Goal: Task Accomplishment & Management: Use online tool/utility

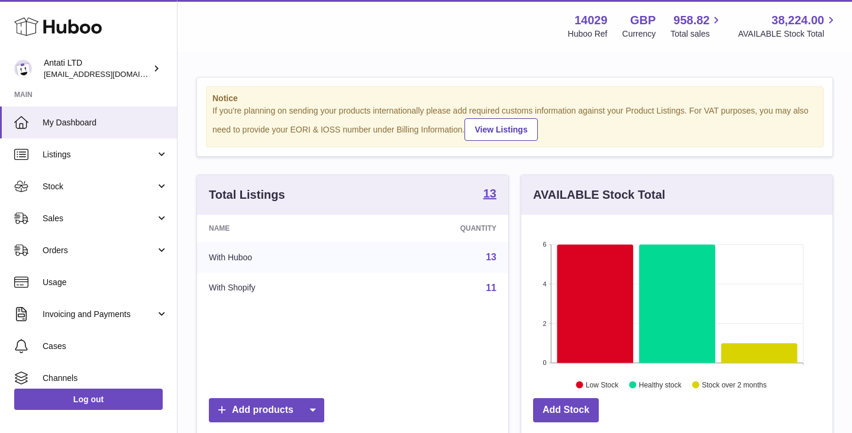
scroll to position [185, 311]
click at [748, 353] on icon at bounding box center [760, 353] width 76 height 20
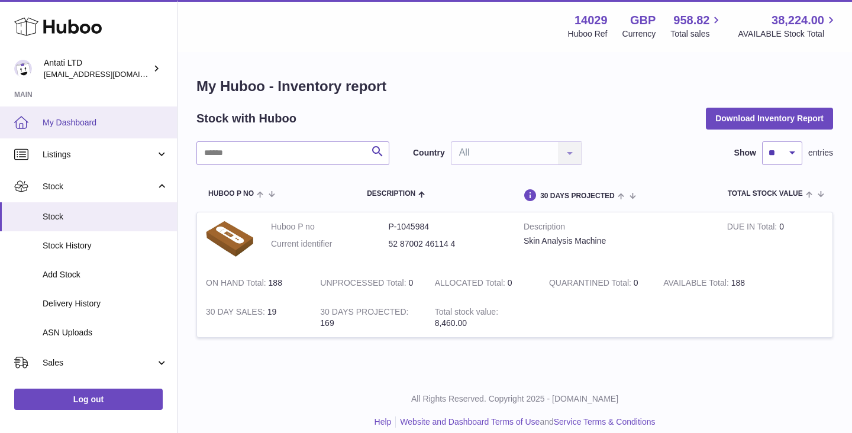
click at [79, 123] on span "My Dashboard" at bounding box center [105, 122] width 125 height 11
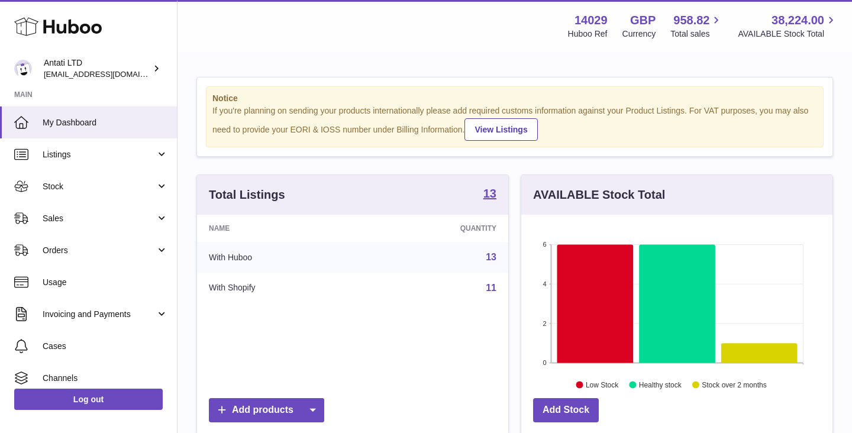
scroll to position [185, 311]
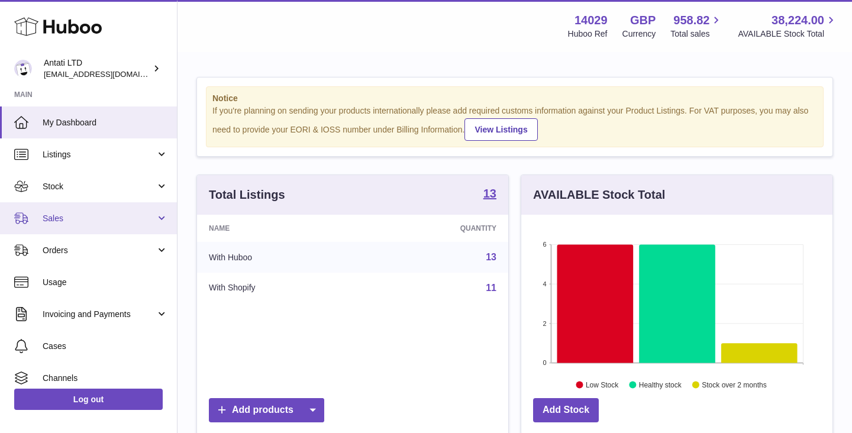
click at [154, 230] on link "Sales" at bounding box center [88, 218] width 177 height 32
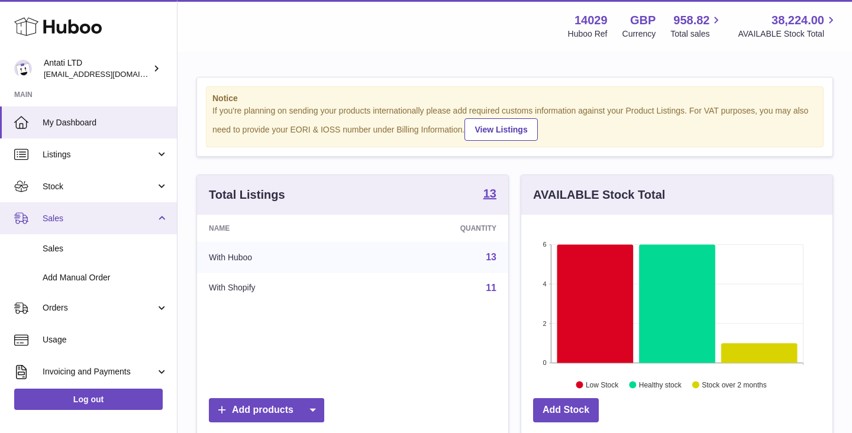
click at [154, 230] on link "Sales" at bounding box center [88, 218] width 177 height 32
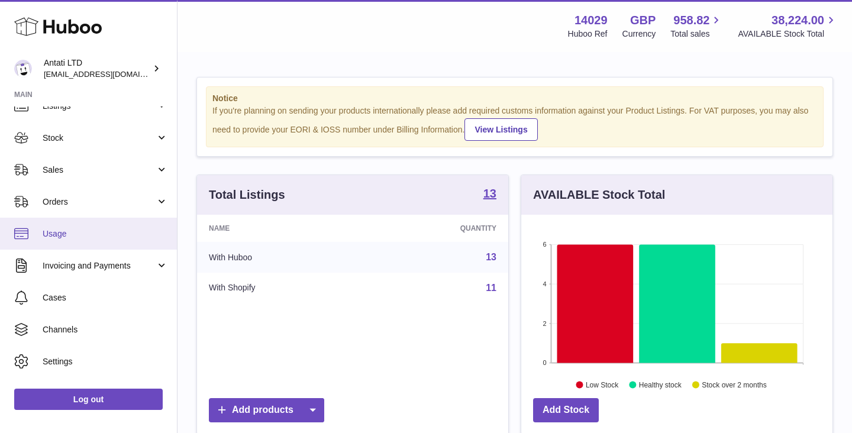
scroll to position [61, 0]
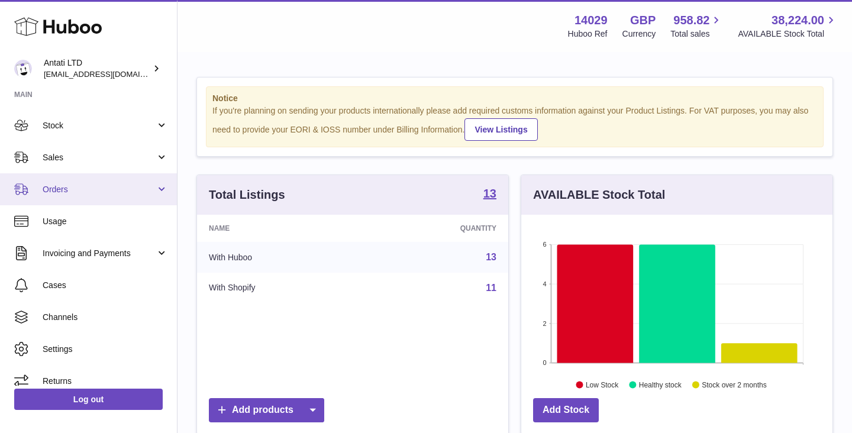
click at [149, 187] on span "Orders" at bounding box center [99, 189] width 113 height 11
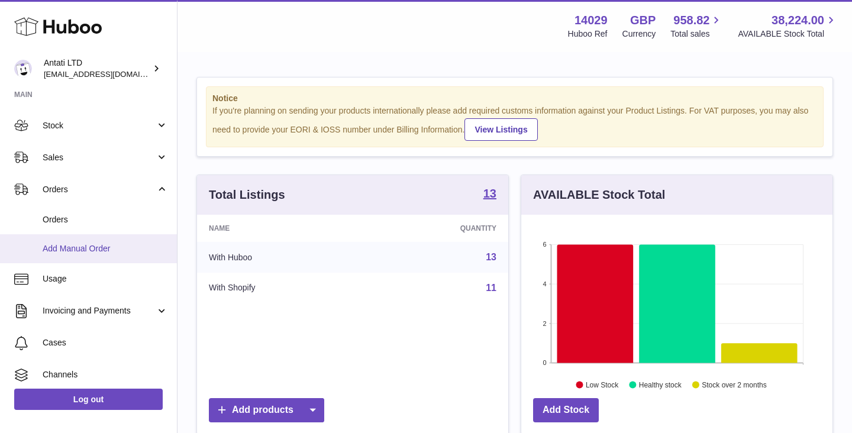
click at [67, 254] on span "Add Manual Order" at bounding box center [105, 248] width 125 height 11
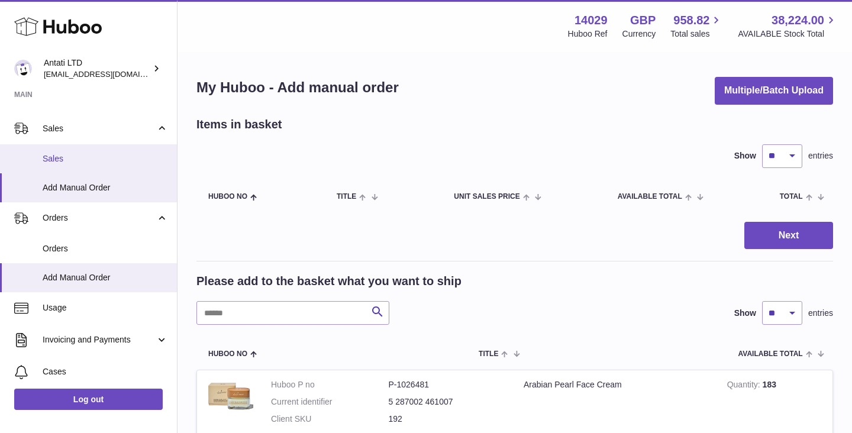
scroll to position [91, 0]
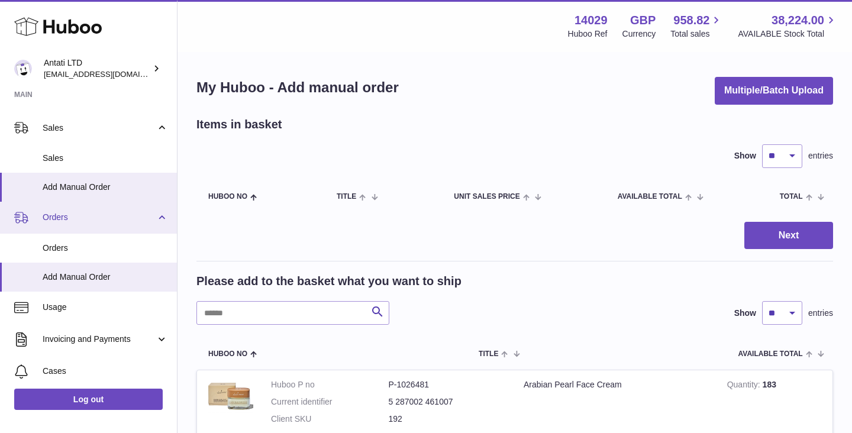
click at [150, 219] on span "Orders" at bounding box center [99, 217] width 113 height 11
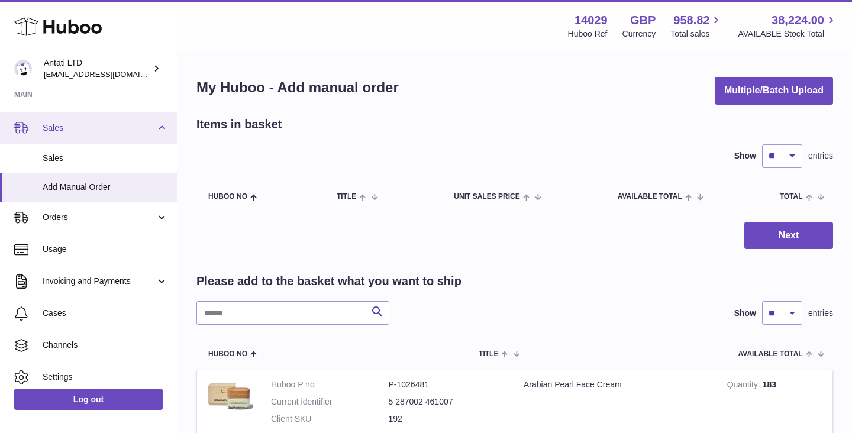
click at [154, 133] on link "Sales" at bounding box center [88, 128] width 177 height 32
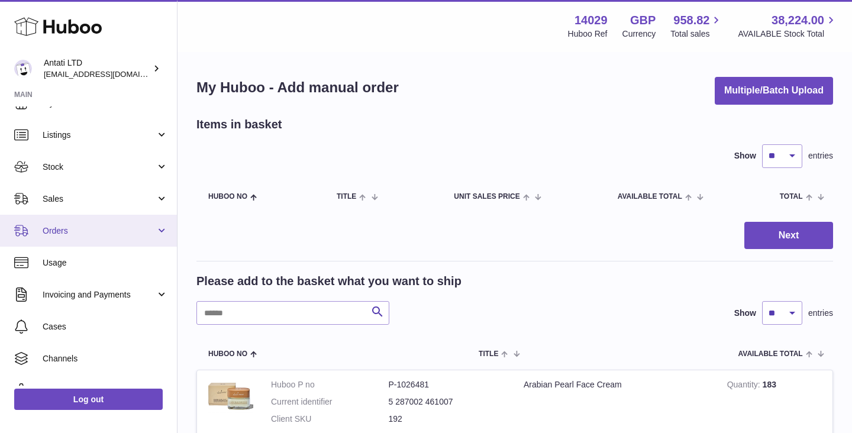
scroll to position [0, 0]
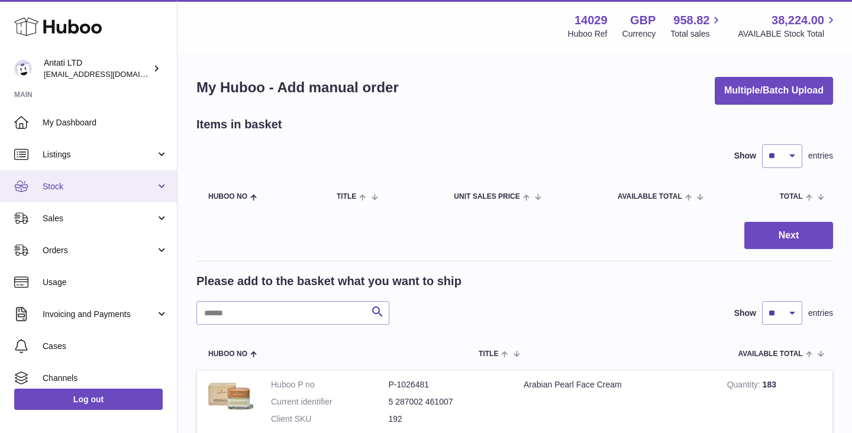
click at [147, 181] on span "Stock" at bounding box center [99, 186] width 113 height 11
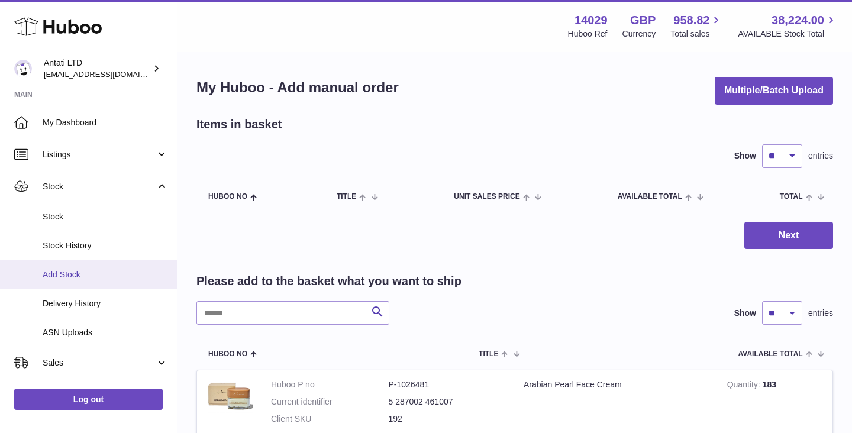
click at [64, 279] on span "Add Stock" at bounding box center [105, 274] width 125 height 11
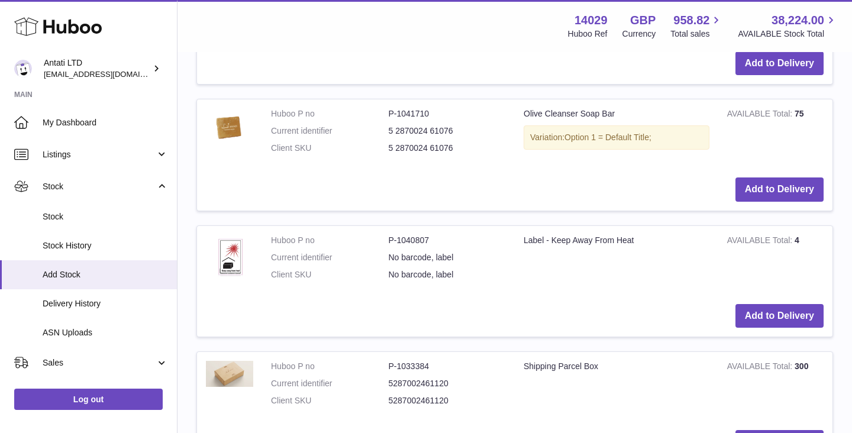
scroll to position [548, 0]
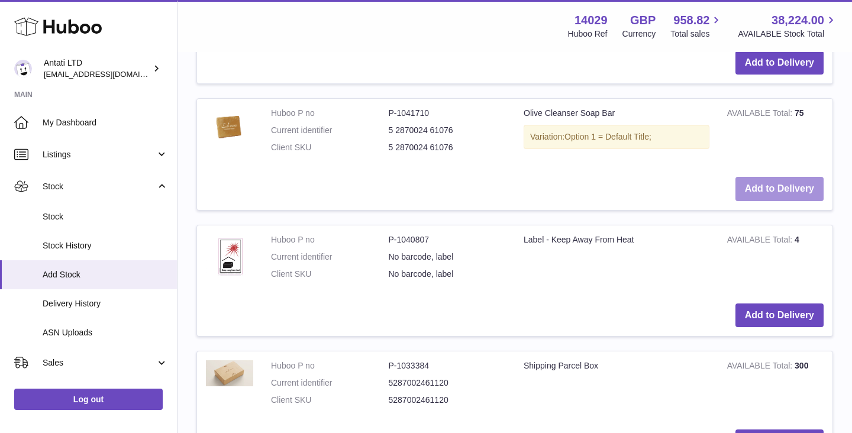
click at [781, 197] on button "Add to Delivery" at bounding box center [780, 189] width 88 height 24
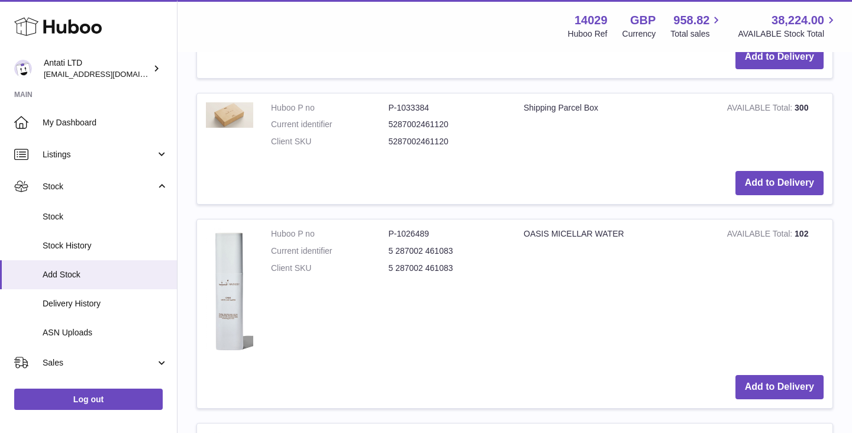
scroll to position [926, 0]
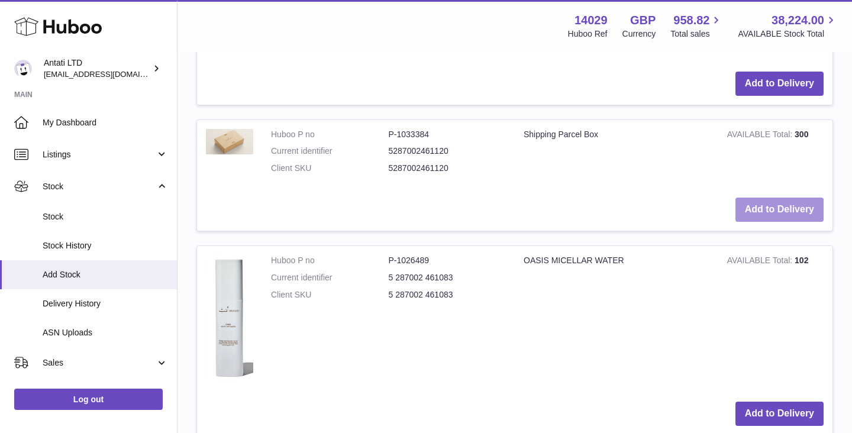
click at [761, 213] on button "Add to Delivery" at bounding box center [780, 210] width 88 height 24
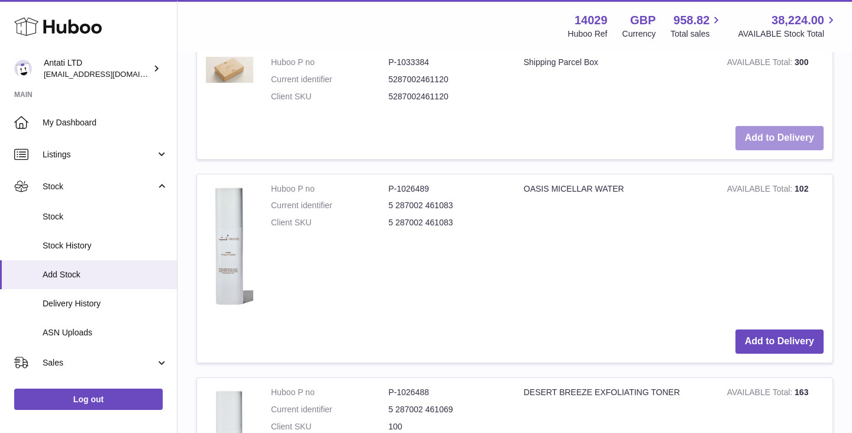
scroll to position [1125, 0]
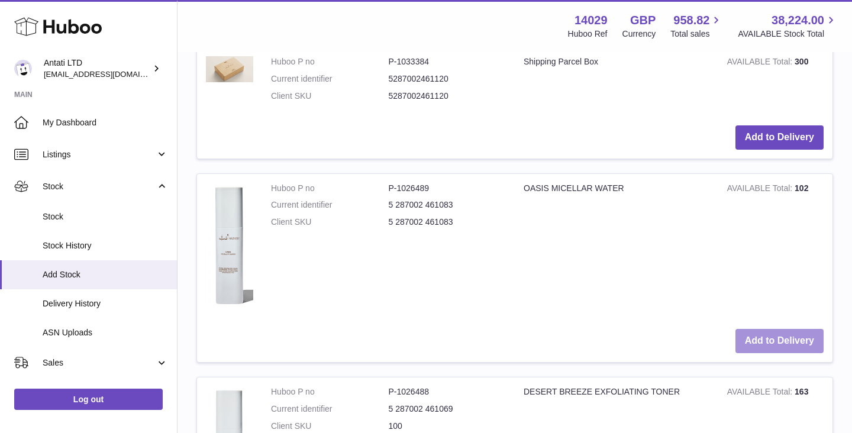
click at [762, 343] on button "Add to Delivery" at bounding box center [780, 341] width 88 height 24
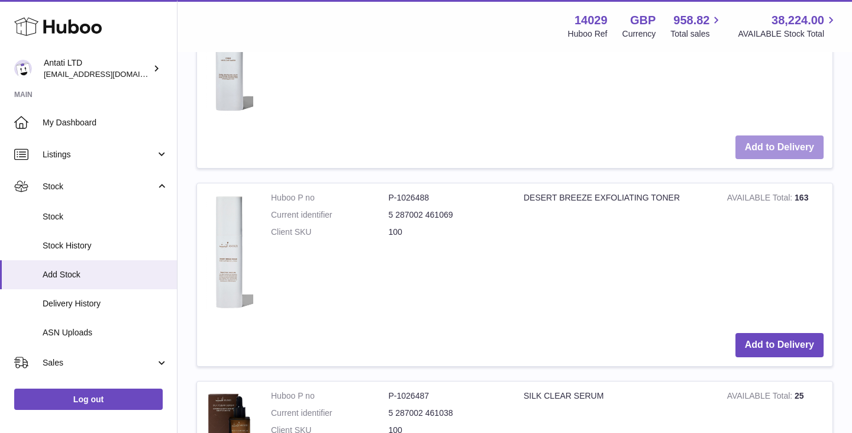
scroll to position [1523, 0]
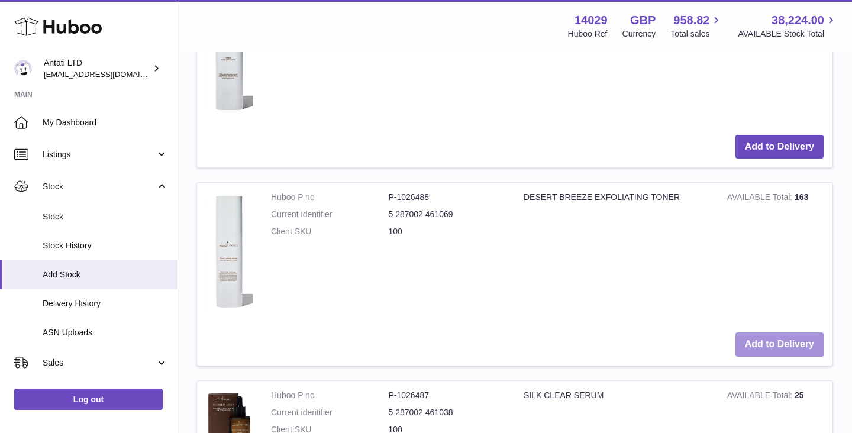
click at [774, 341] on button "Add to Delivery" at bounding box center [780, 345] width 88 height 24
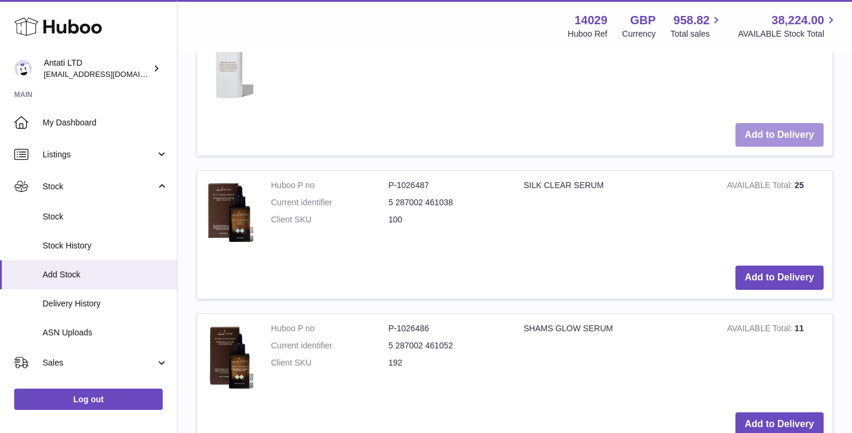
scroll to position [1930, 0]
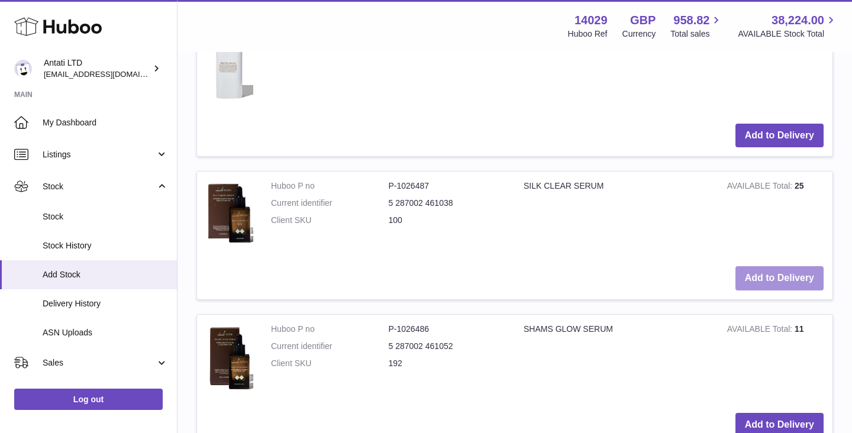
click at [773, 281] on button "Add to Delivery" at bounding box center [780, 278] width 88 height 24
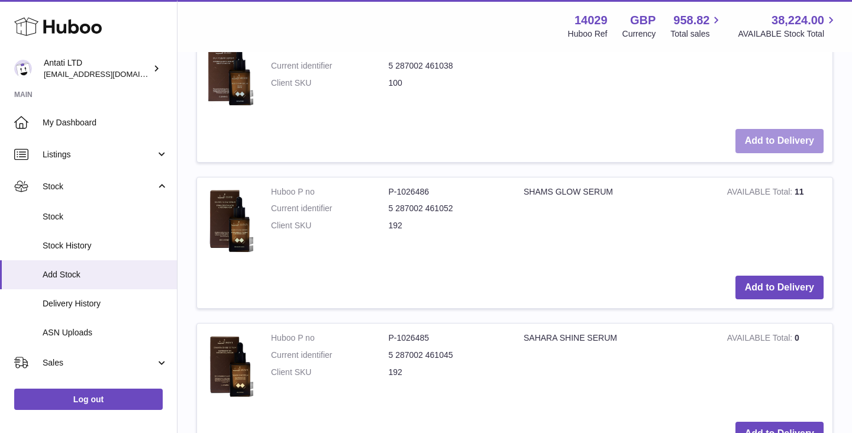
scroll to position [2230, 0]
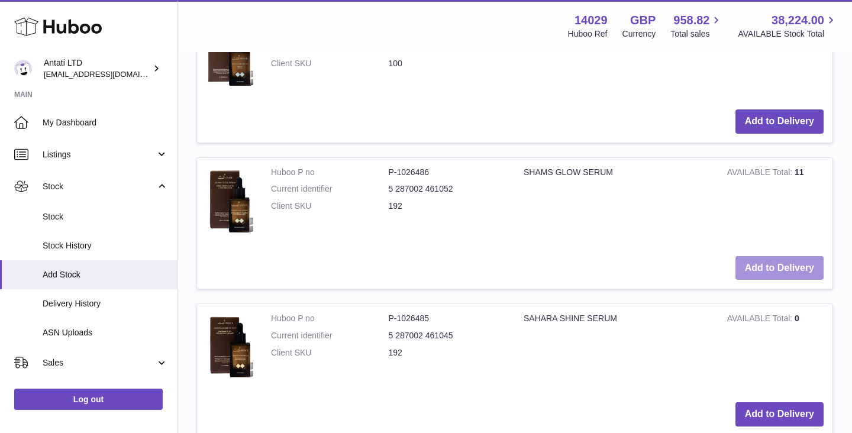
click at [772, 271] on button "Add to Delivery" at bounding box center [780, 268] width 88 height 24
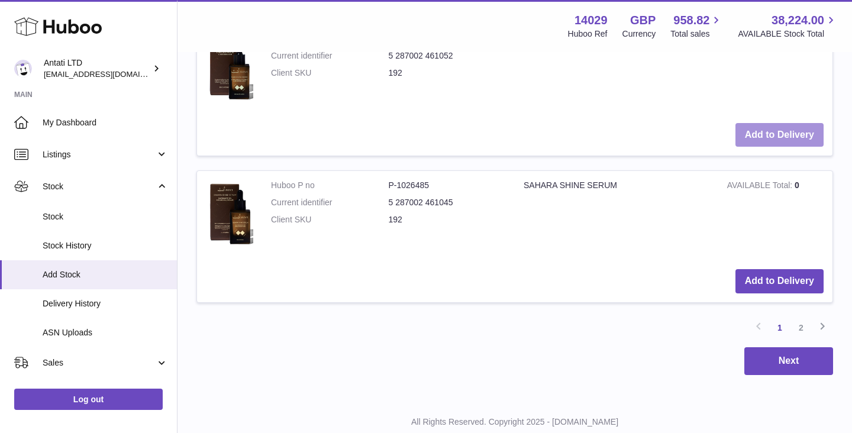
scroll to position [2511, 0]
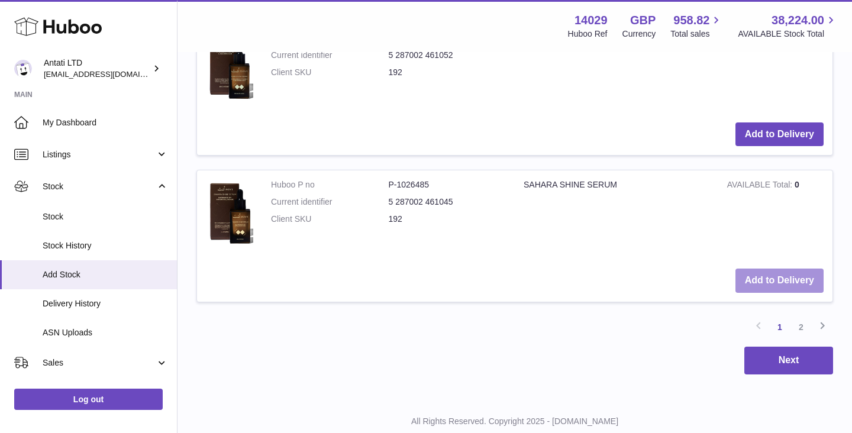
click at [774, 274] on button "Add to Delivery" at bounding box center [780, 281] width 88 height 24
click at [803, 326] on link "2" at bounding box center [801, 327] width 21 height 21
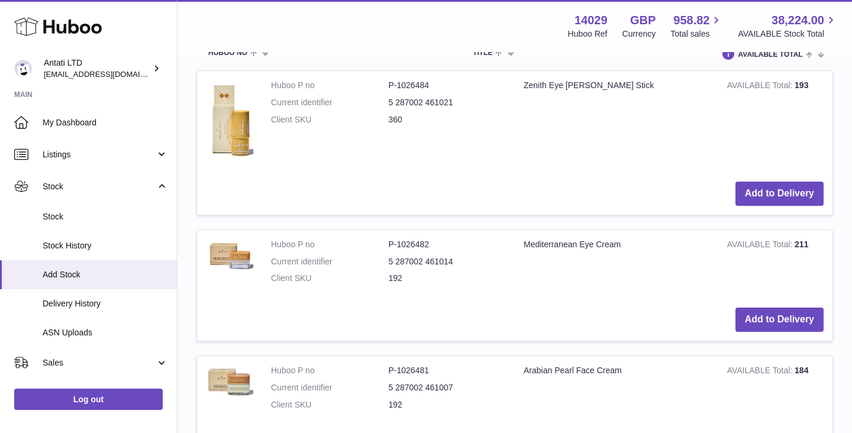
scroll to position [1405, 0]
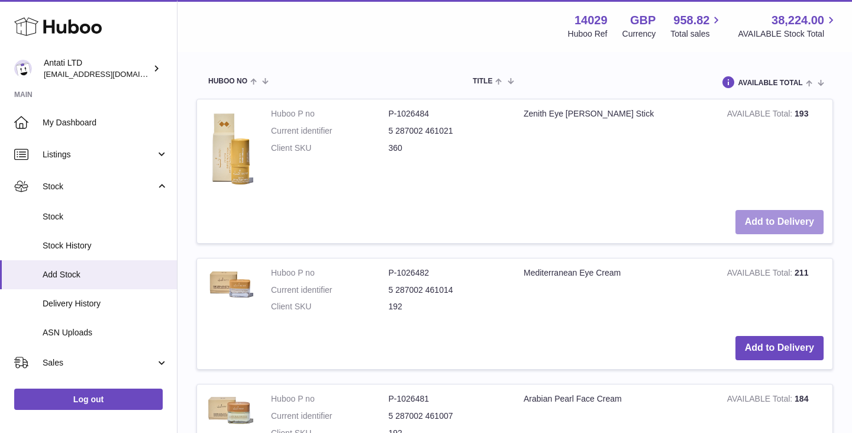
click at [777, 228] on button "Add to Delivery" at bounding box center [780, 222] width 88 height 24
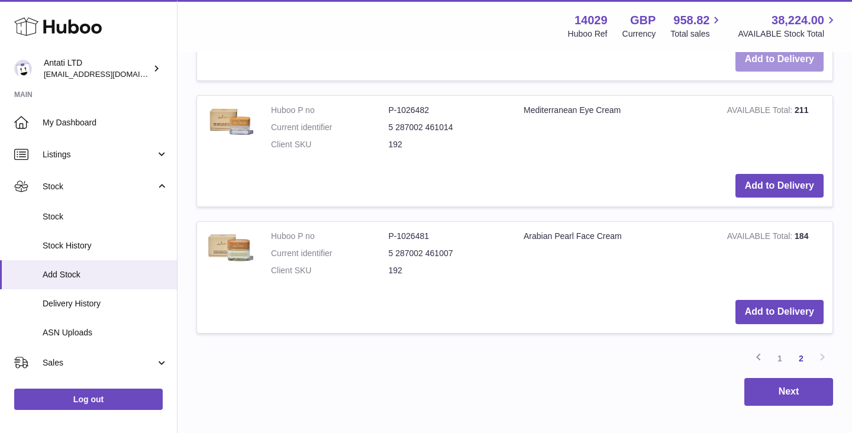
scroll to position [1728, 0]
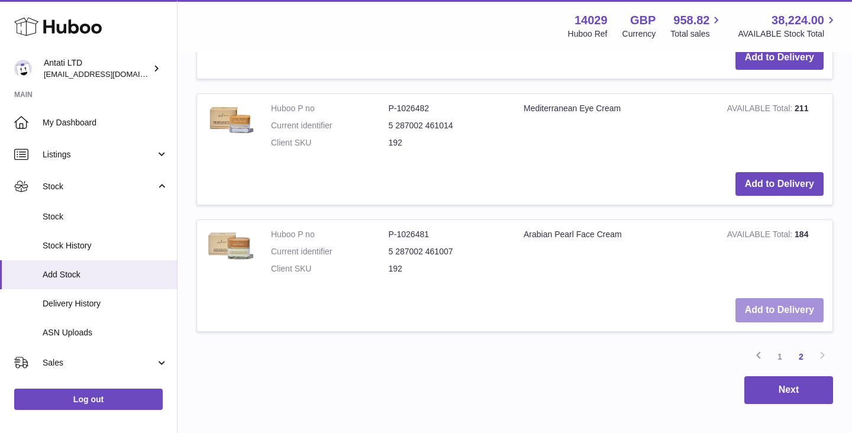
click at [797, 307] on button "Add to Delivery" at bounding box center [780, 310] width 88 height 24
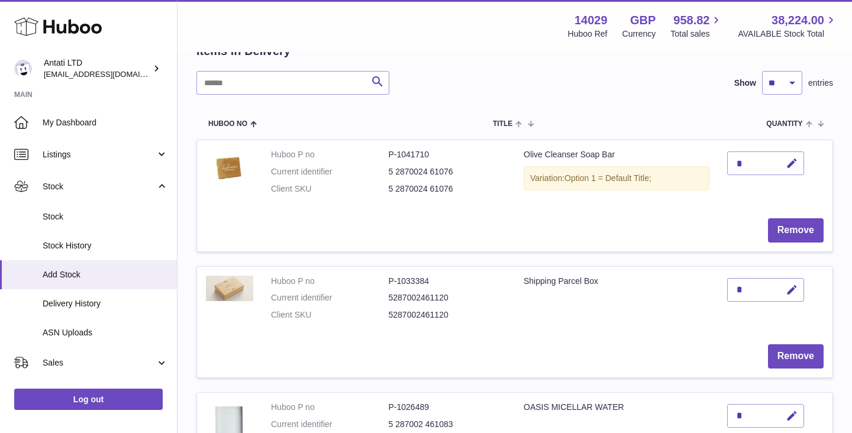
scroll to position [111, 0]
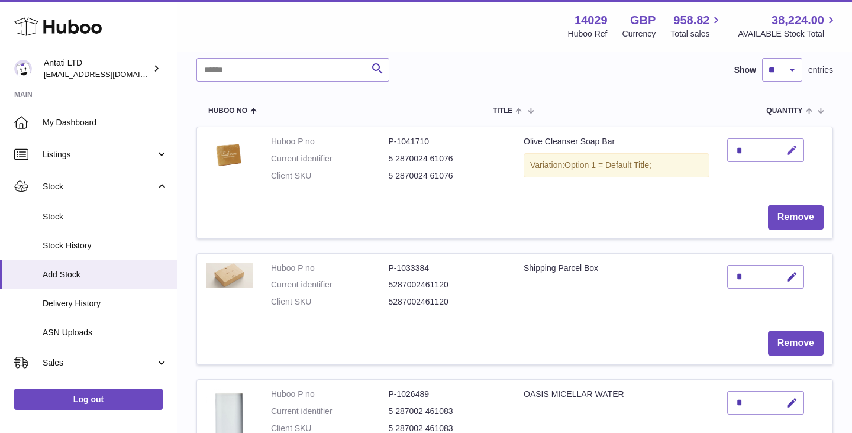
click at [790, 147] on icon "button" at bounding box center [792, 150] width 12 height 12
type input "***"
click at [794, 146] on icon "submit" at bounding box center [792, 150] width 11 height 11
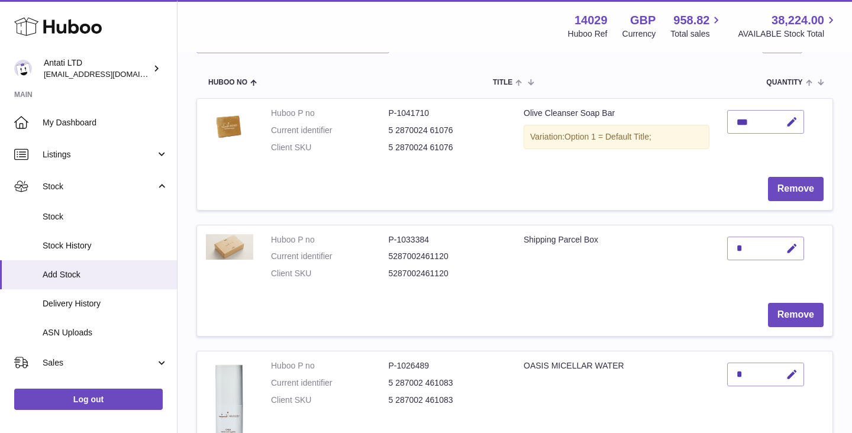
scroll to position [140, 0]
click at [796, 245] on icon "button" at bounding box center [792, 248] width 12 height 12
type input "***"
click at [786, 243] on button "submit" at bounding box center [791, 248] width 22 height 19
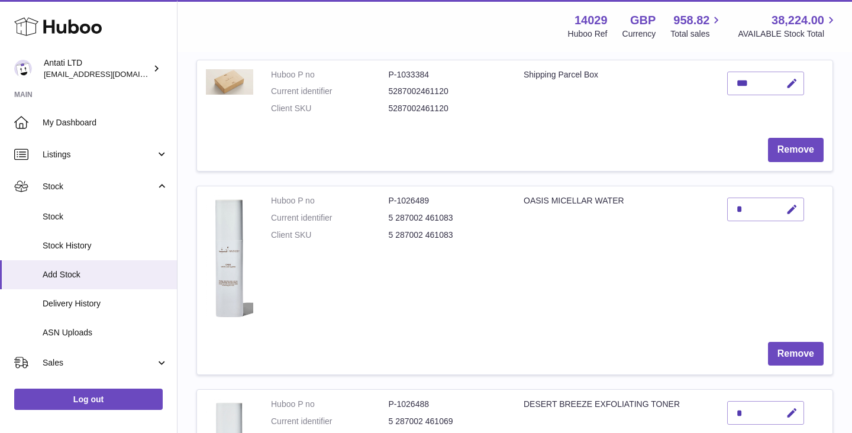
scroll to position [307, 0]
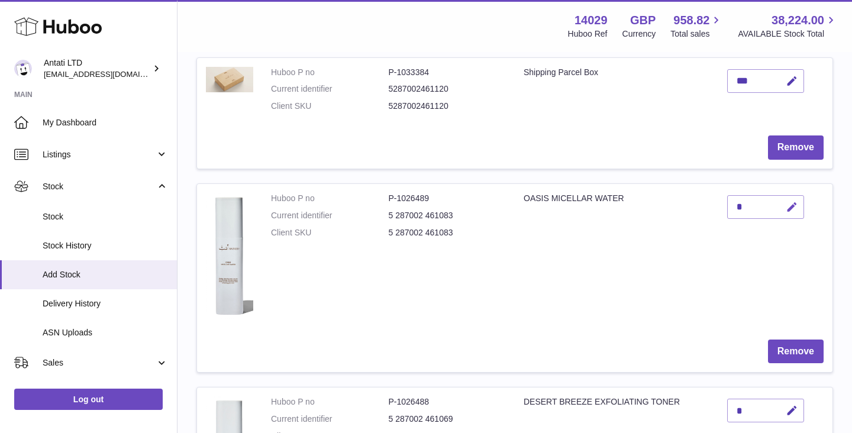
click at [793, 202] on icon "button" at bounding box center [792, 207] width 12 height 12
type input "**"
click at [793, 209] on icon "submit" at bounding box center [792, 207] width 11 height 11
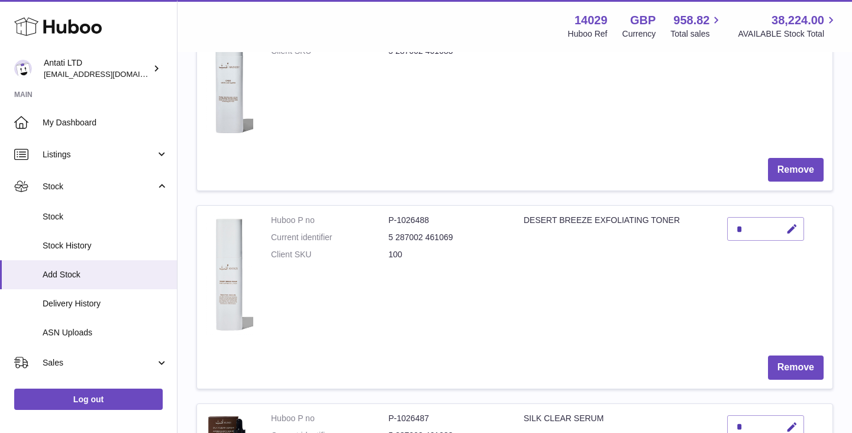
scroll to position [490, 0]
click at [788, 228] on icon "button" at bounding box center [792, 228] width 12 height 12
type input "**"
click at [794, 229] on icon "submit" at bounding box center [792, 228] width 11 height 11
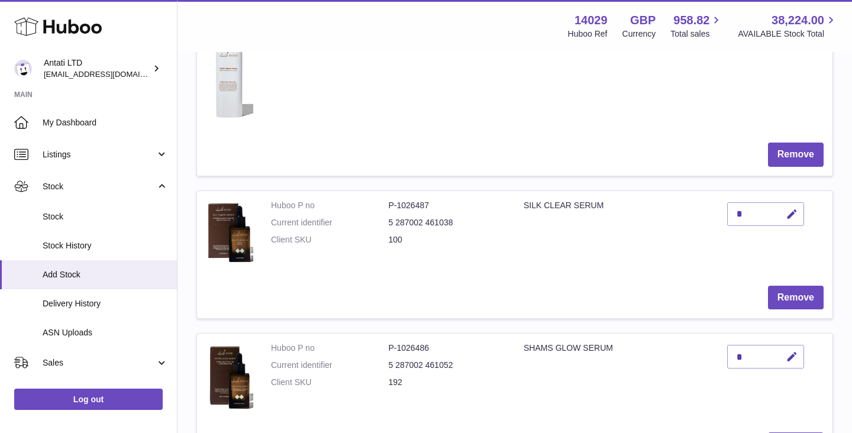
scroll to position [709, 0]
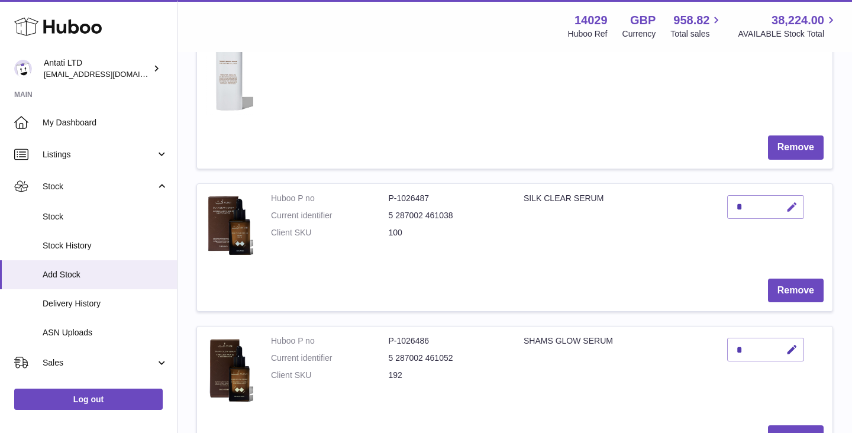
click at [791, 207] on icon "button" at bounding box center [792, 207] width 12 height 12
type input "***"
click at [794, 207] on icon "submit" at bounding box center [792, 207] width 11 height 11
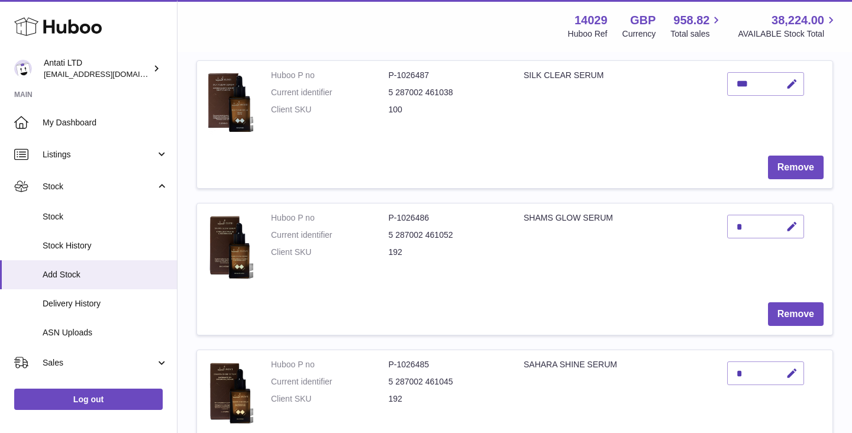
scroll to position [842, 0]
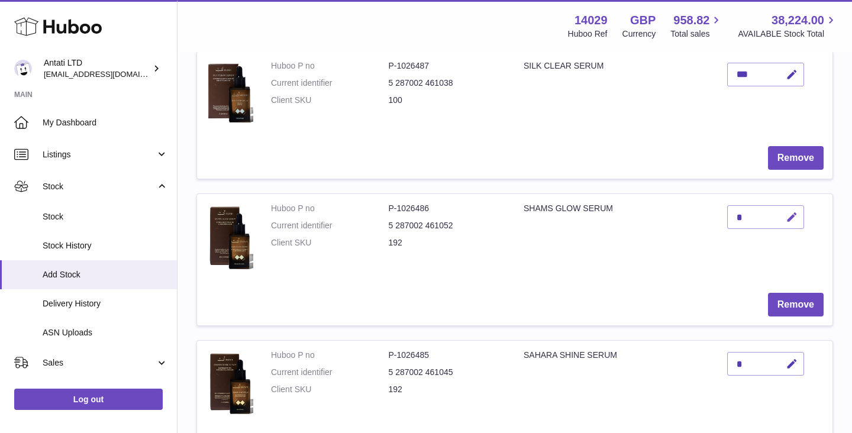
click at [790, 217] on icon "button" at bounding box center [792, 217] width 12 height 12
type input "***"
click at [791, 220] on icon "submit" at bounding box center [792, 217] width 11 height 11
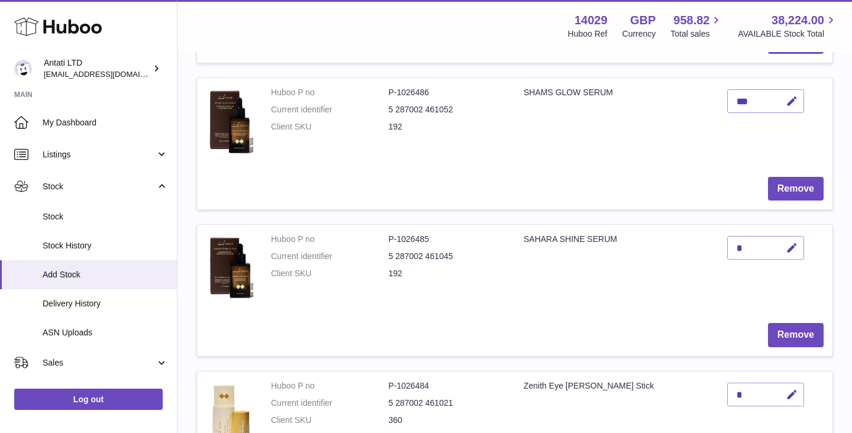
scroll to position [963, 0]
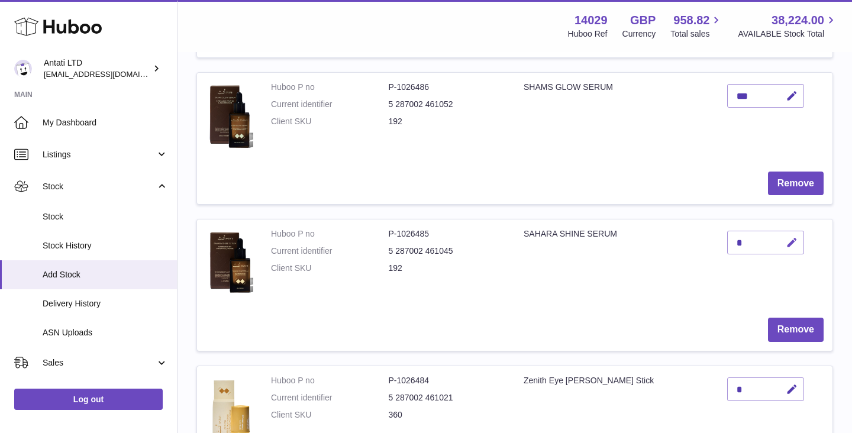
click at [790, 241] on icon "button" at bounding box center [792, 243] width 12 height 12
type input "***"
click at [794, 250] on button "submit" at bounding box center [791, 242] width 22 height 19
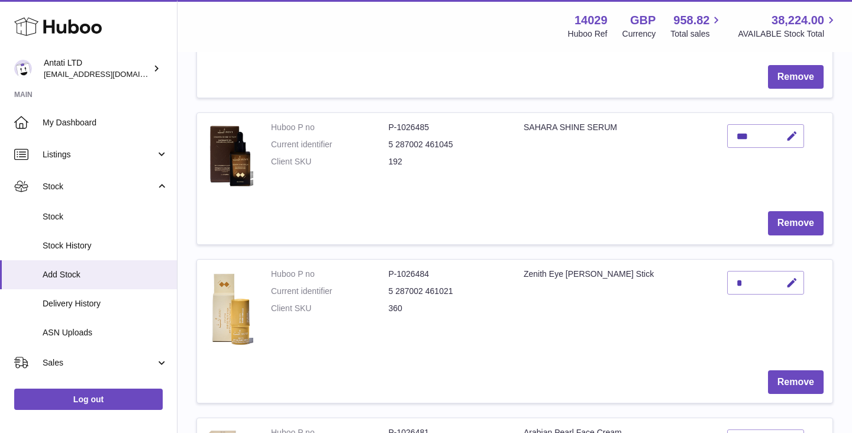
scroll to position [1070, 0]
click at [792, 286] on icon "button" at bounding box center [792, 282] width 12 height 12
type input "***"
click at [791, 277] on icon "submit" at bounding box center [792, 282] width 11 height 11
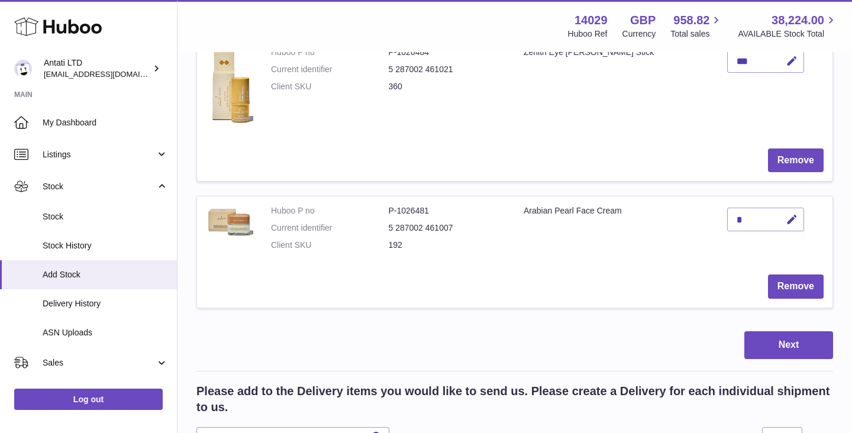
scroll to position [1292, 0]
click at [791, 220] on icon "button" at bounding box center [792, 219] width 12 height 12
type input "***"
click at [794, 217] on icon "submit" at bounding box center [792, 219] width 11 height 11
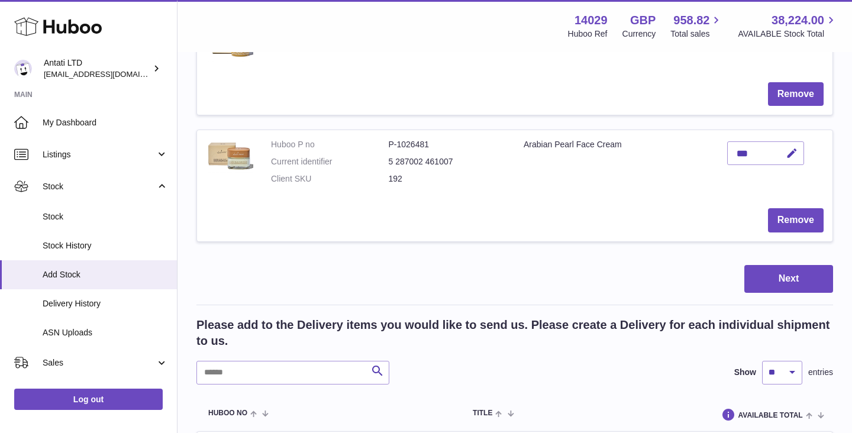
scroll to position [1375, 0]
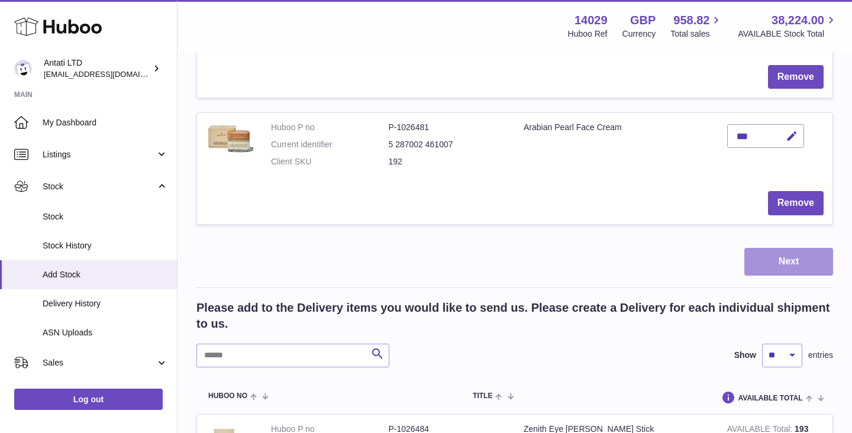
click at [786, 263] on button "Next" at bounding box center [789, 262] width 89 height 28
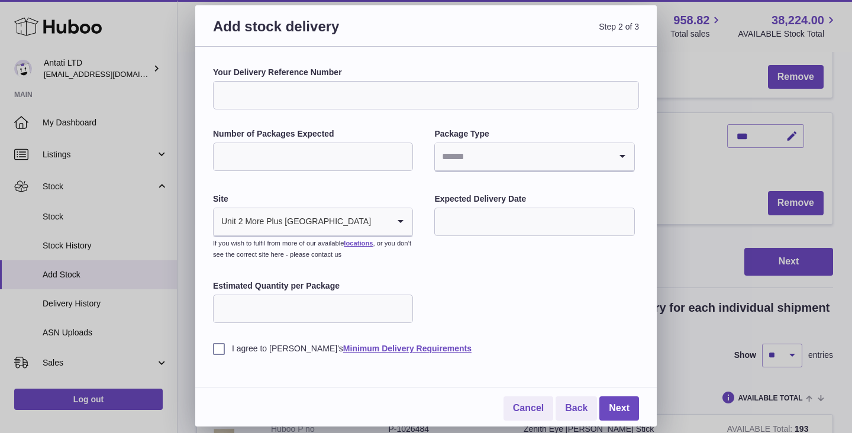
click at [311, 156] on input "Number of Packages Expected" at bounding box center [313, 157] width 200 height 28
type input "*"
click at [470, 144] on input "Search for option" at bounding box center [522, 156] width 175 height 27
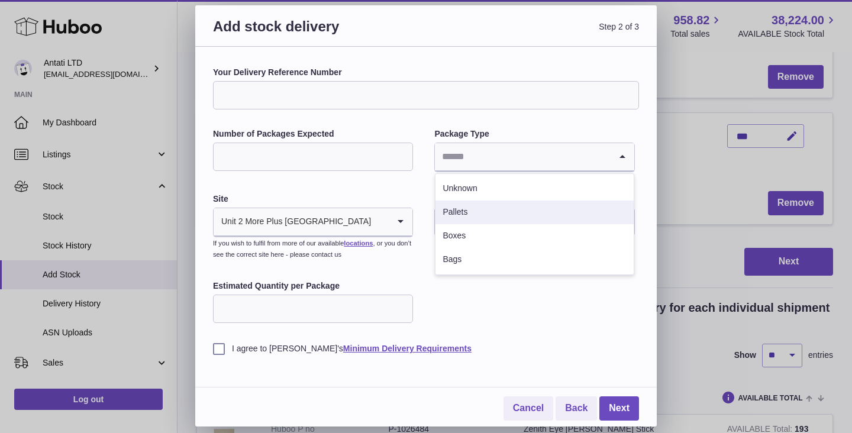
click at [475, 208] on li "Pallets" at bounding box center [535, 213] width 198 height 24
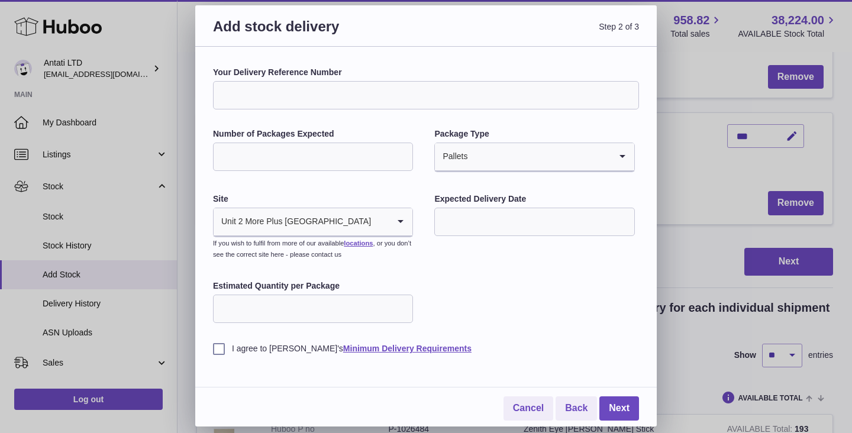
click at [474, 213] on input "text" at bounding box center [534, 222] width 200 height 28
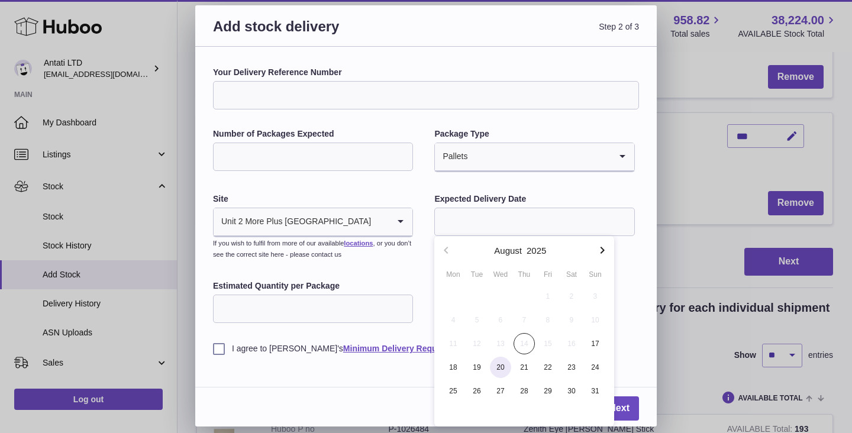
click at [503, 368] on span "20" at bounding box center [500, 367] width 21 height 21
type input "**********"
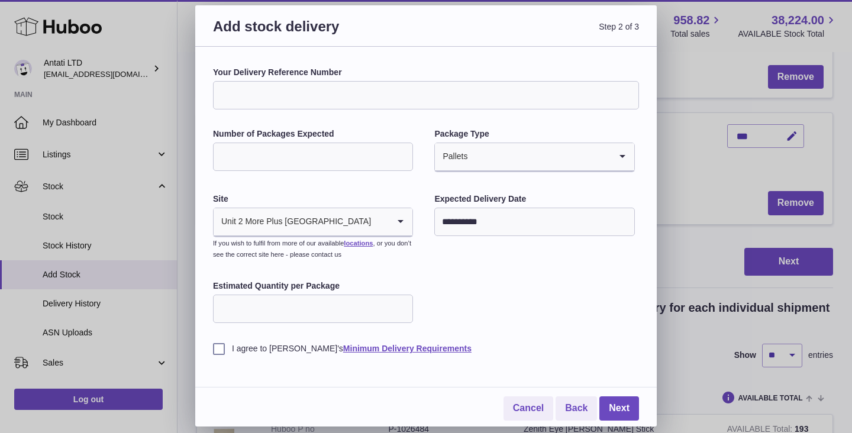
click at [339, 307] on input "Estimated Quantity per Package" at bounding box center [313, 309] width 200 height 28
type input "*"
click at [516, 243] on div "**********" at bounding box center [426, 211] width 426 height 288
click at [221, 344] on label "I agree to Huboo's Minimum Delivery Requirements" at bounding box center [426, 348] width 426 height 11
click at [627, 412] on link "Next" at bounding box center [620, 409] width 40 height 24
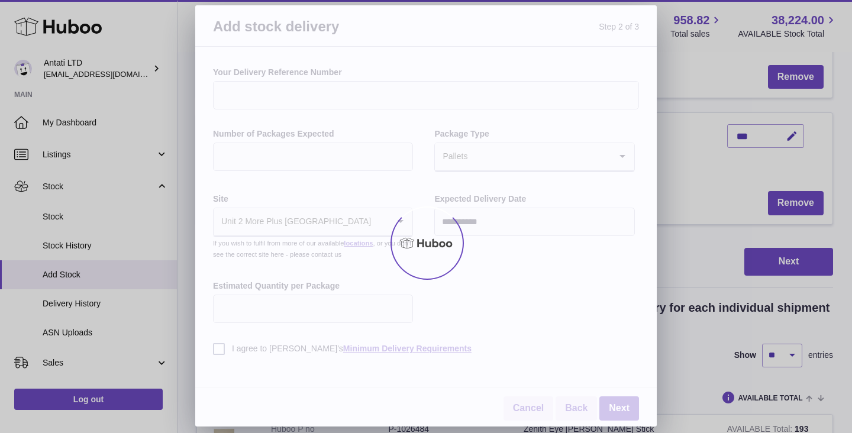
scroll to position [523, 0]
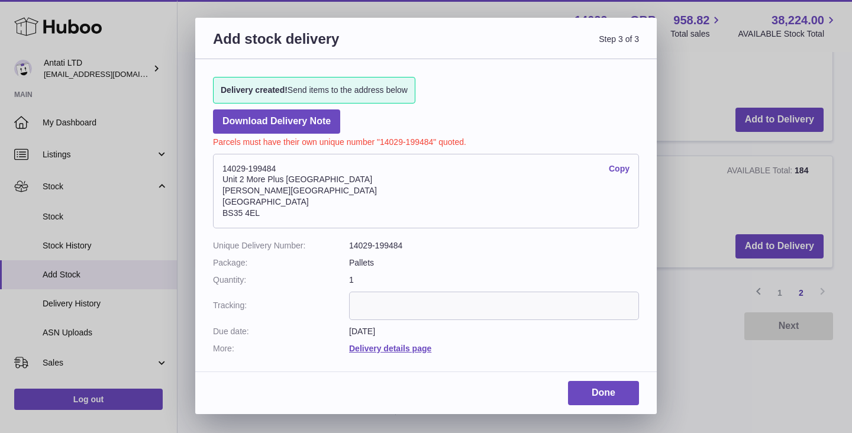
click at [616, 166] on link "Copy" at bounding box center [619, 168] width 21 height 11
click at [618, 388] on link "Done" at bounding box center [603, 393] width 71 height 24
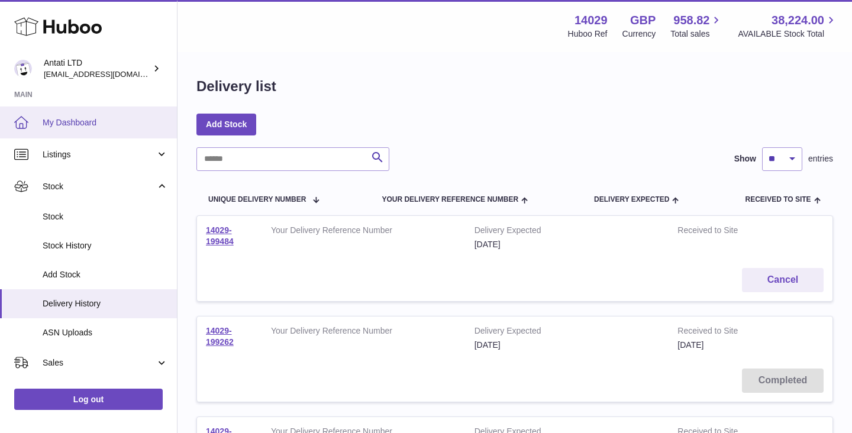
click at [92, 125] on span "My Dashboard" at bounding box center [105, 122] width 125 height 11
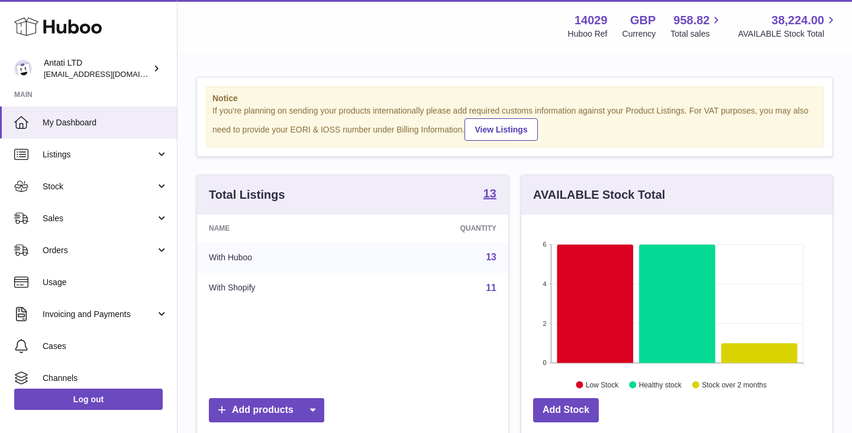
scroll to position [185, 311]
